Goal: Transaction & Acquisition: Purchase product/service

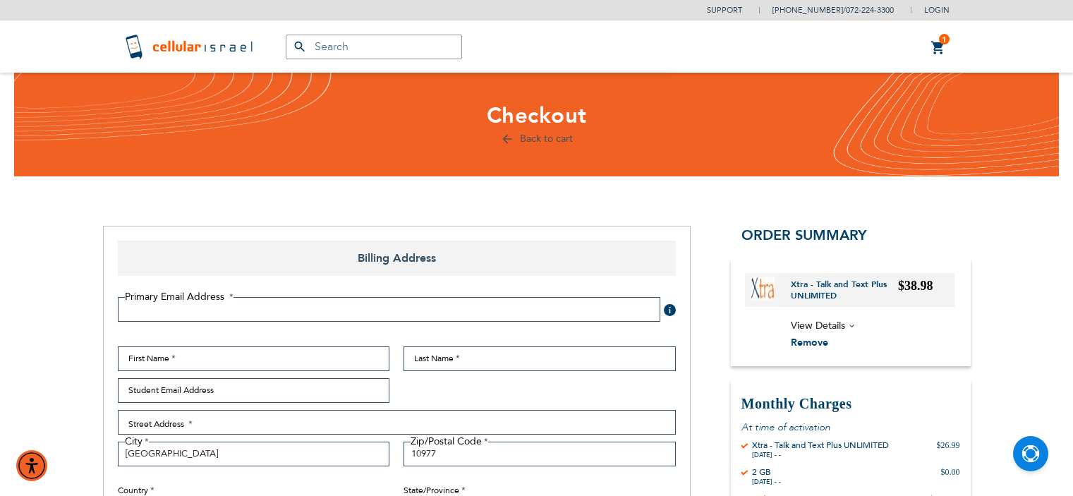
select select "US"
select select "43"
click at [941, 40] on span "1" at bounding box center [943, 39] width 5 height 11
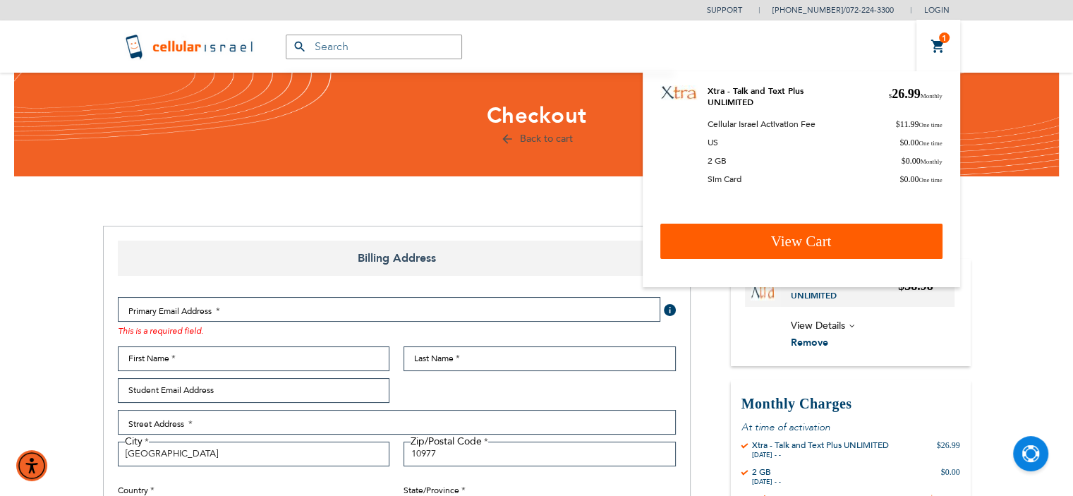
click at [846, 248] on link "View Cart" at bounding box center [801, 241] width 282 height 35
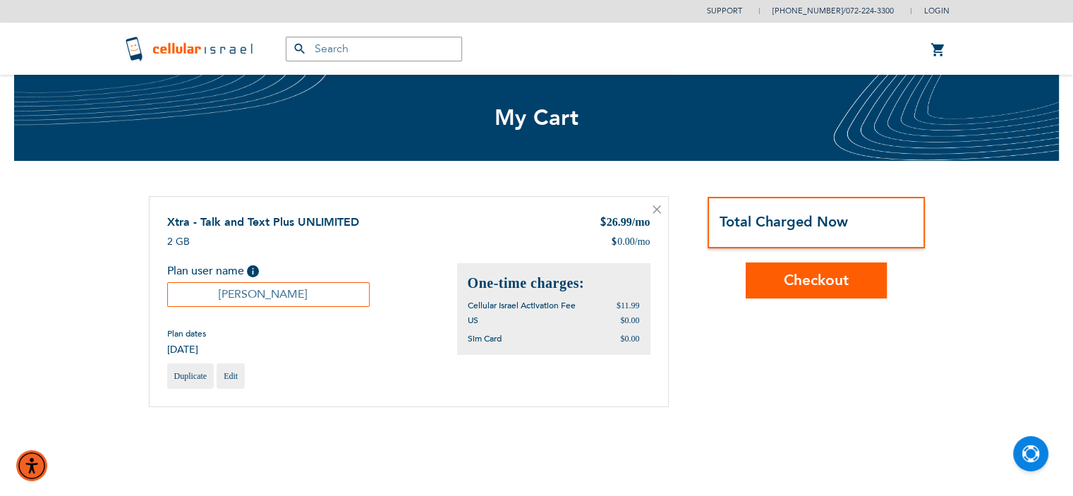
click at [657, 131] on span "My Cart" at bounding box center [537, 118] width 776 height 30
click at [657, 211] on icon at bounding box center [656, 209] width 8 height 8
